Goal: Task Accomplishment & Management: Use online tool/utility

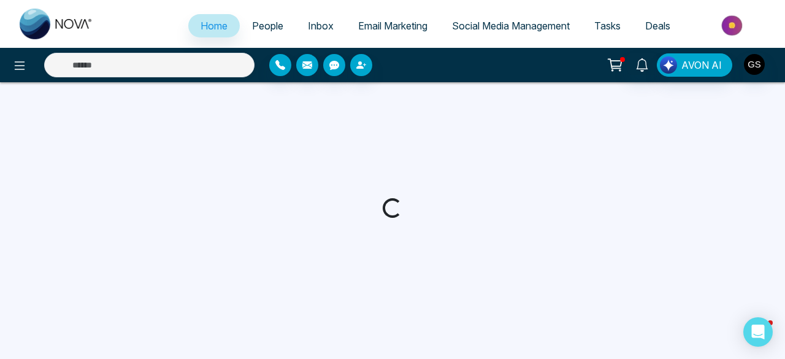
select select "*"
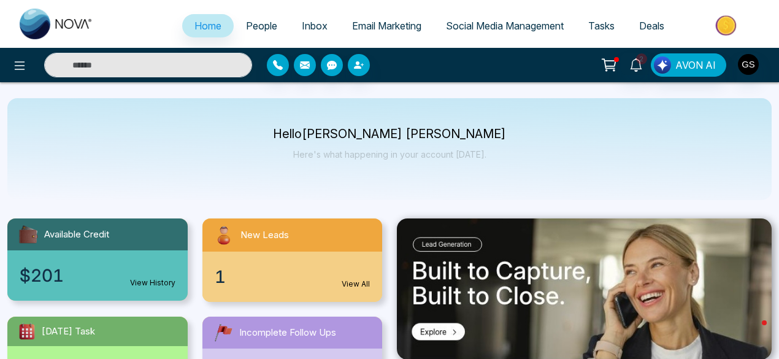
click at [384, 28] on span "Email Marketing" at bounding box center [386, 26] width 69 height 12
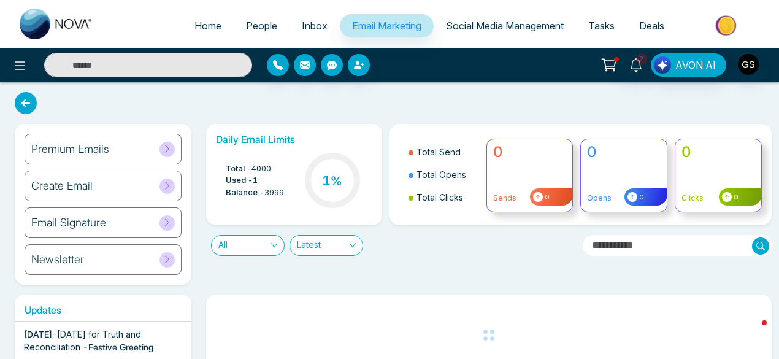
click at [256, 29] on span "People" at bounding box center [261, 26] width 31 height 12
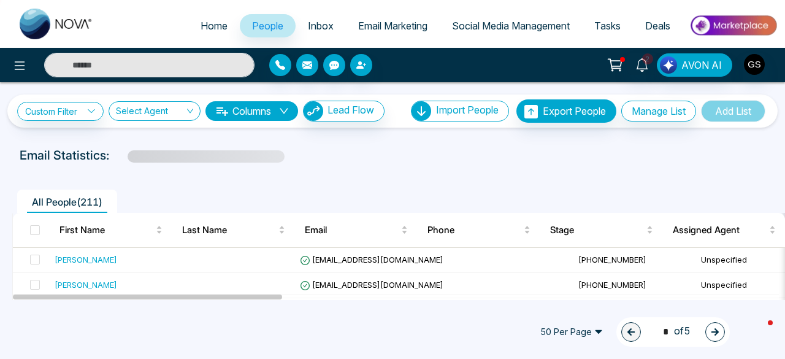
click at [500, 28] on span "Social Media Management" at bounding box center [511, 26] width 118 height 12
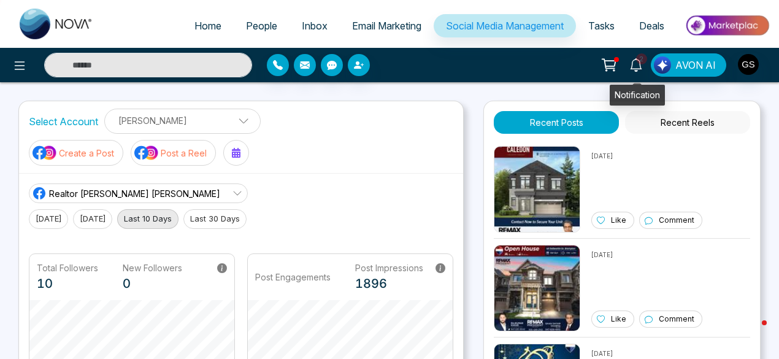
click at [645, 57] on span "2" at bounding box center [641, 58] width 11 height 11
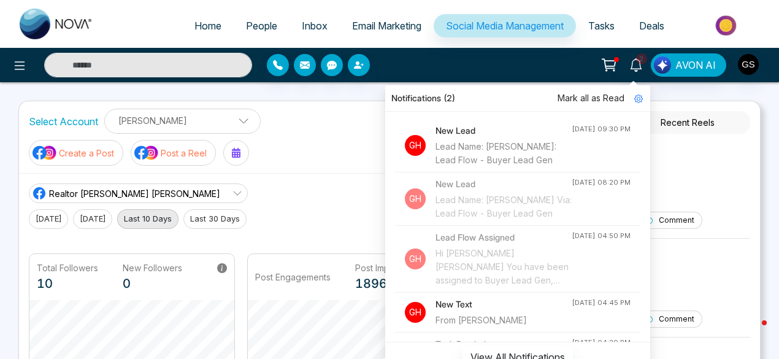
click at [488, 167] on div "Lead Name: Simone Thomas Via: Lead Flow - Buyer Lead Gen" at bounding box center [503, 153] width 136 height 27
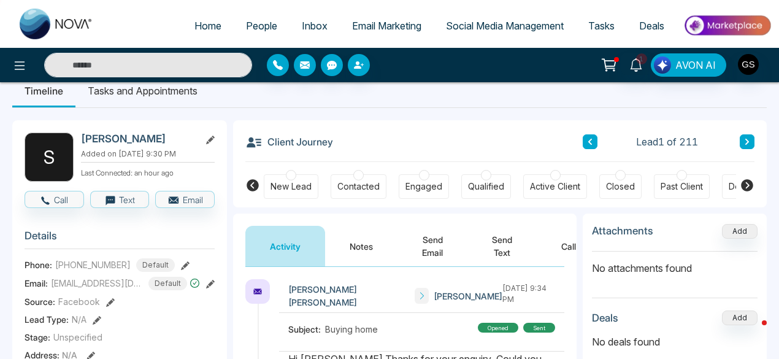
scroll to position [42, 0]
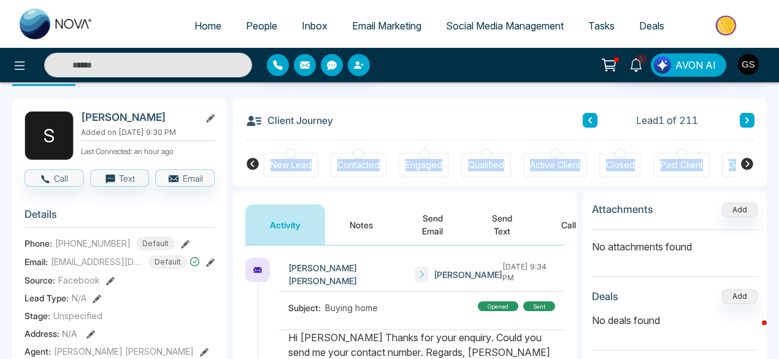
drag, startPoint x: 778, startPoint y: 105, endPoint x: 779, endPoint y: 170, distance: 65.6
click at [779, 170] on html "Home People Inbox Email Marketing Social Media Management Tasks Deals 1 AVON AI…" at bounding box center [389, 137] width 779 height 359
click at [640, 58] on span "1" at bounding box center [641, 58] width 11 height 11
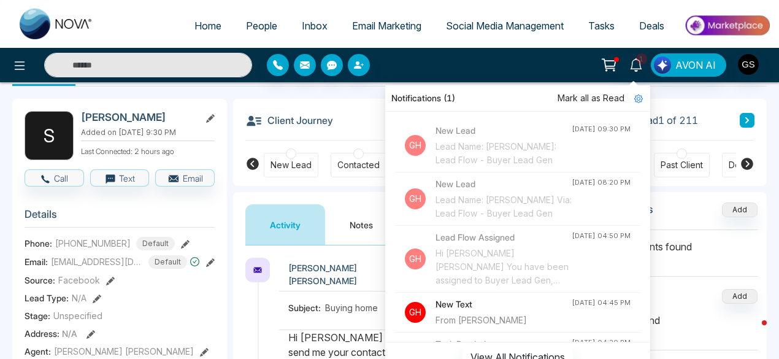
click at [523, 90] on div "Notifications (1)" at bounding box center [517, 98] width 265 height 26
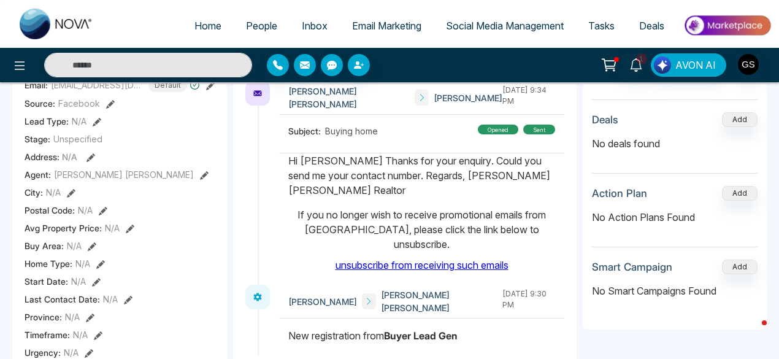
scroll to position [0, 0]
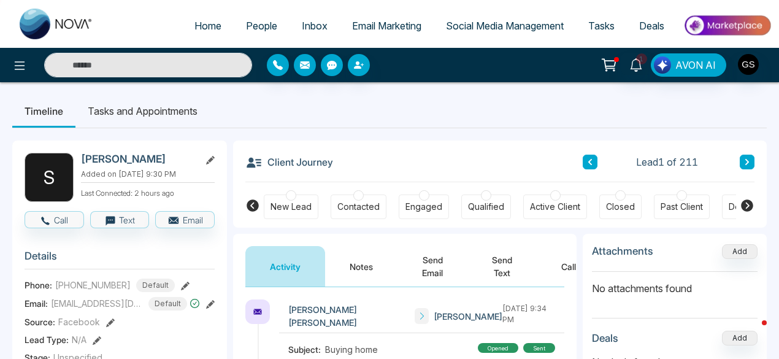
click at [385, 21] on span "Email Marketing" at bounding box center [386, 26] width 69 height 12
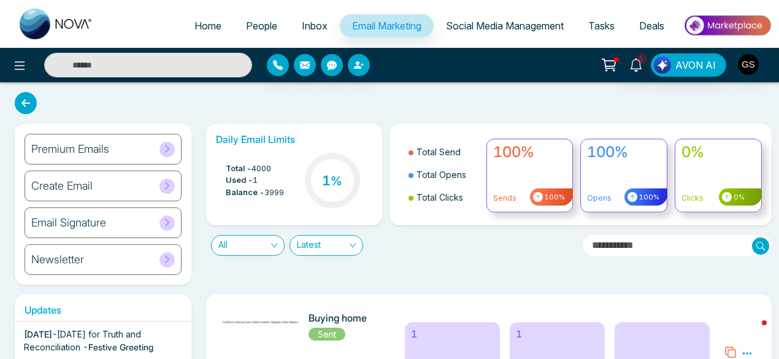
click at [164, 181] on icon at bounding box center [166, 185] width 9 height 9
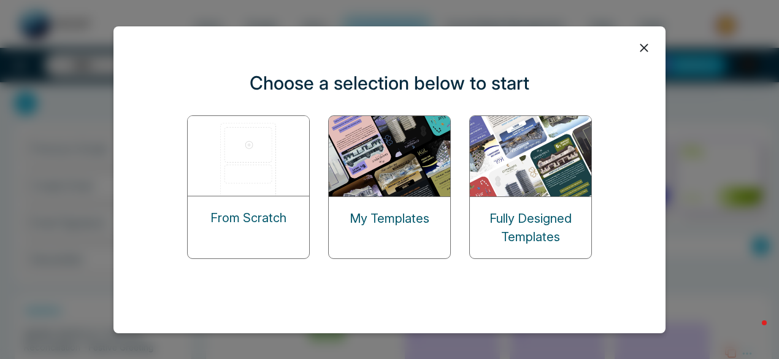
click at [240, 212] on p "From Scratch" at bounding box center [248, 217] width 76 height 18
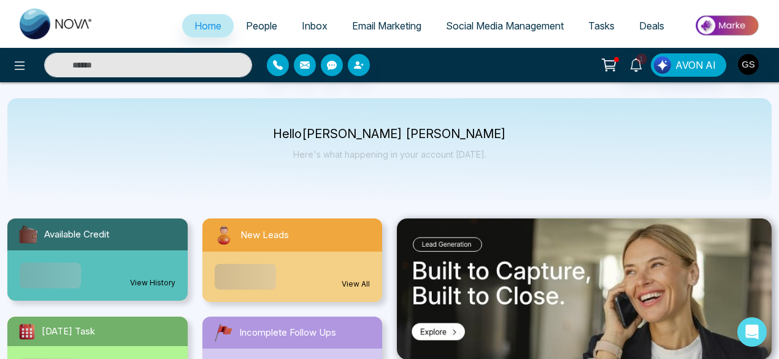
select select "*"
